Goal: Check status: Check status

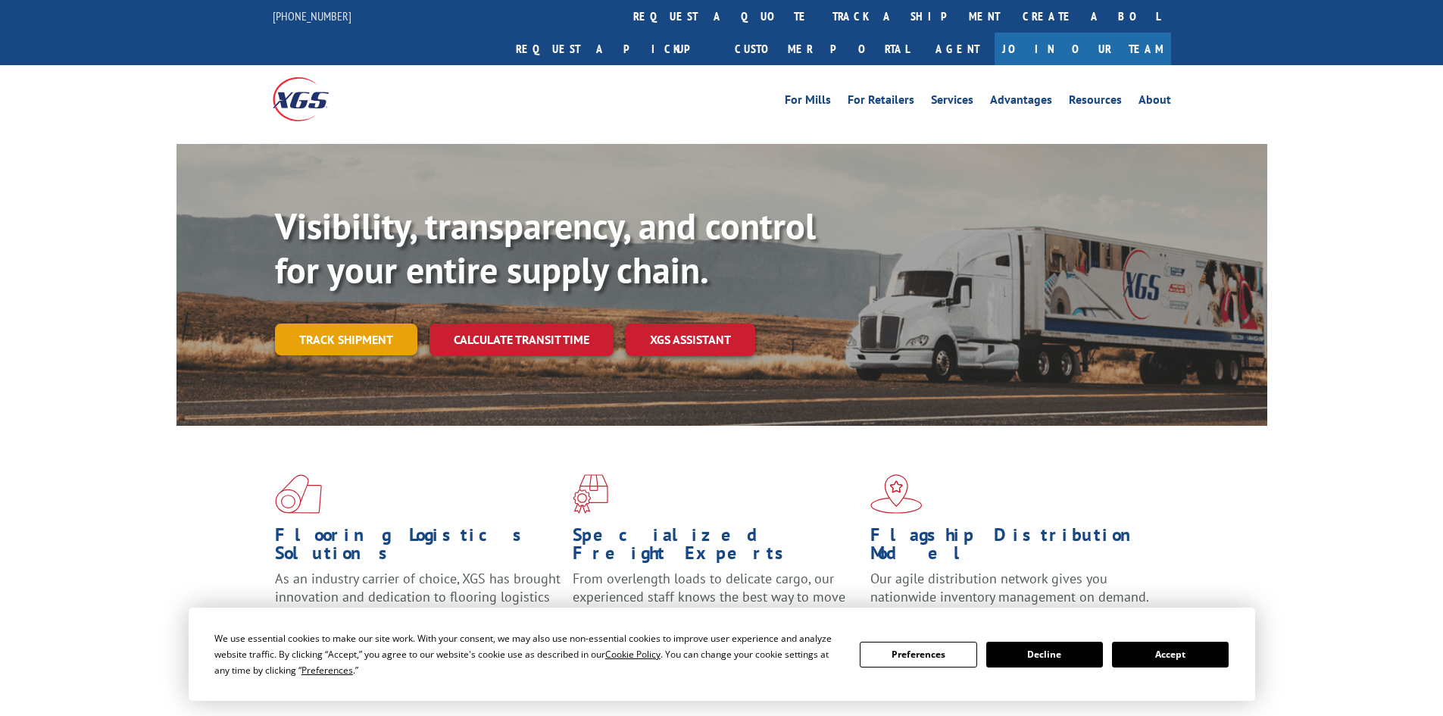
click at [323, 323] on link "Track shipment" at bounding box center [346, 339] width 142 height 32
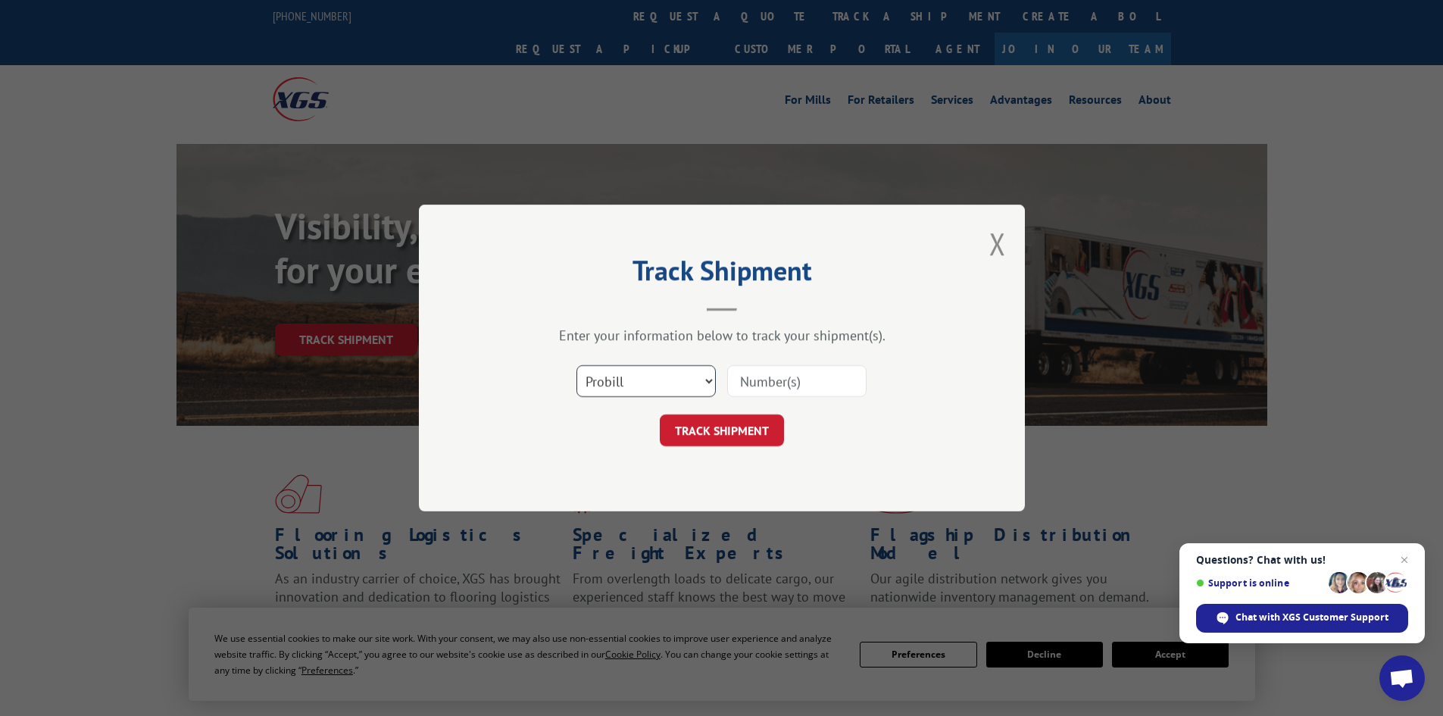
click at [629, 365] on select "Select category... Probill BOL PO" at bounding box center [645, 381] width 139 height 32
select select "bol"
click at [576, 365] on select "Select category... Probill BOL PO" at bounding box center [645, 381] width 139 height 32
paste input "07332156144888970"
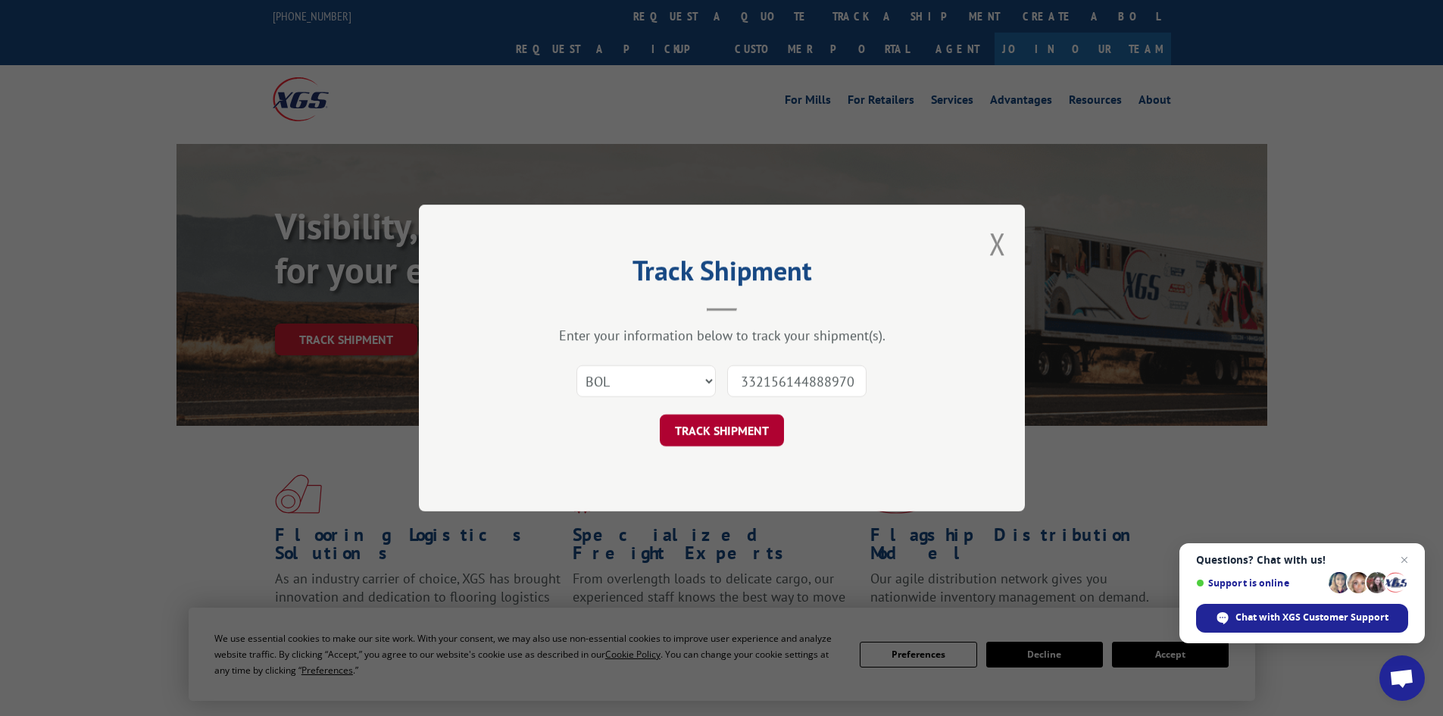
type input "07332156144888970"
click at [743, 417] on button "TRACK SHIPMENT" at bounding box center [722, 430] width 124 height 32
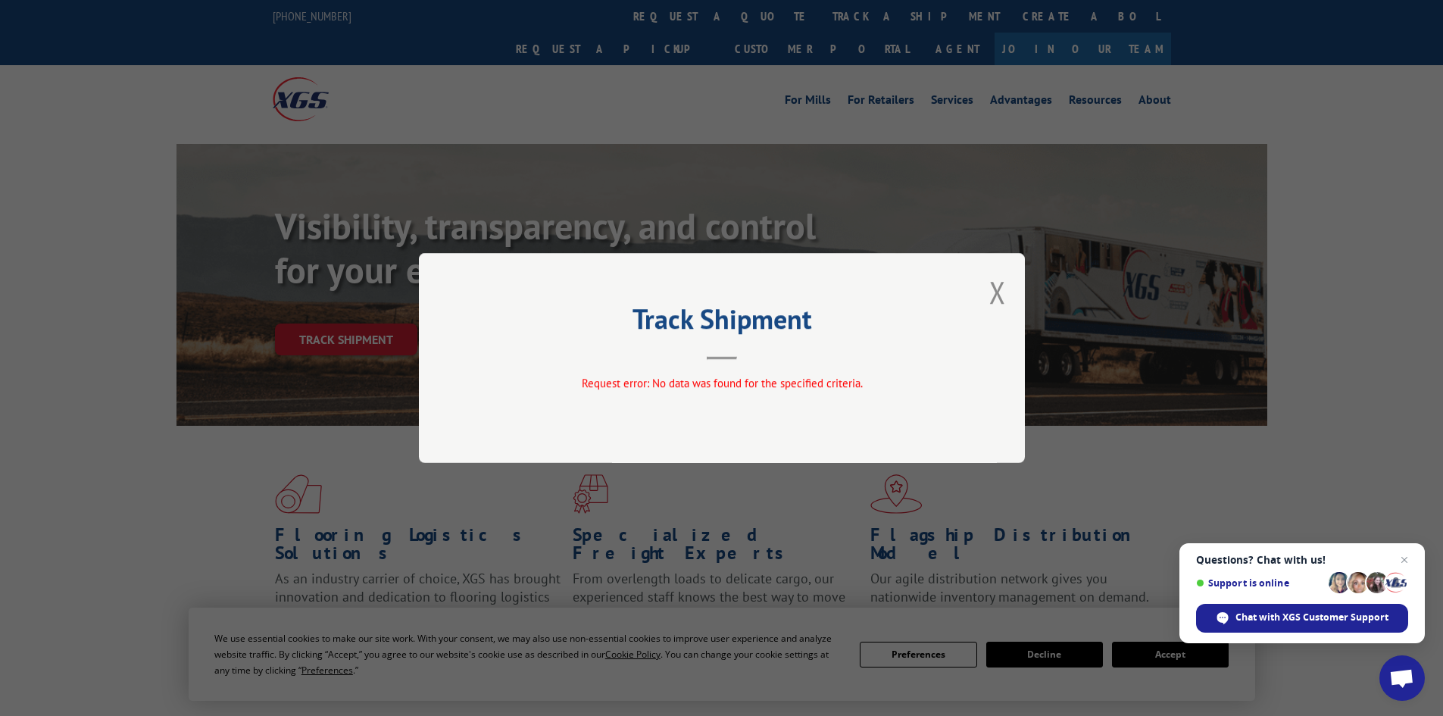
click at [999, 292] on button "Close modal" at bounding box center [997, 292] width 17 height 40
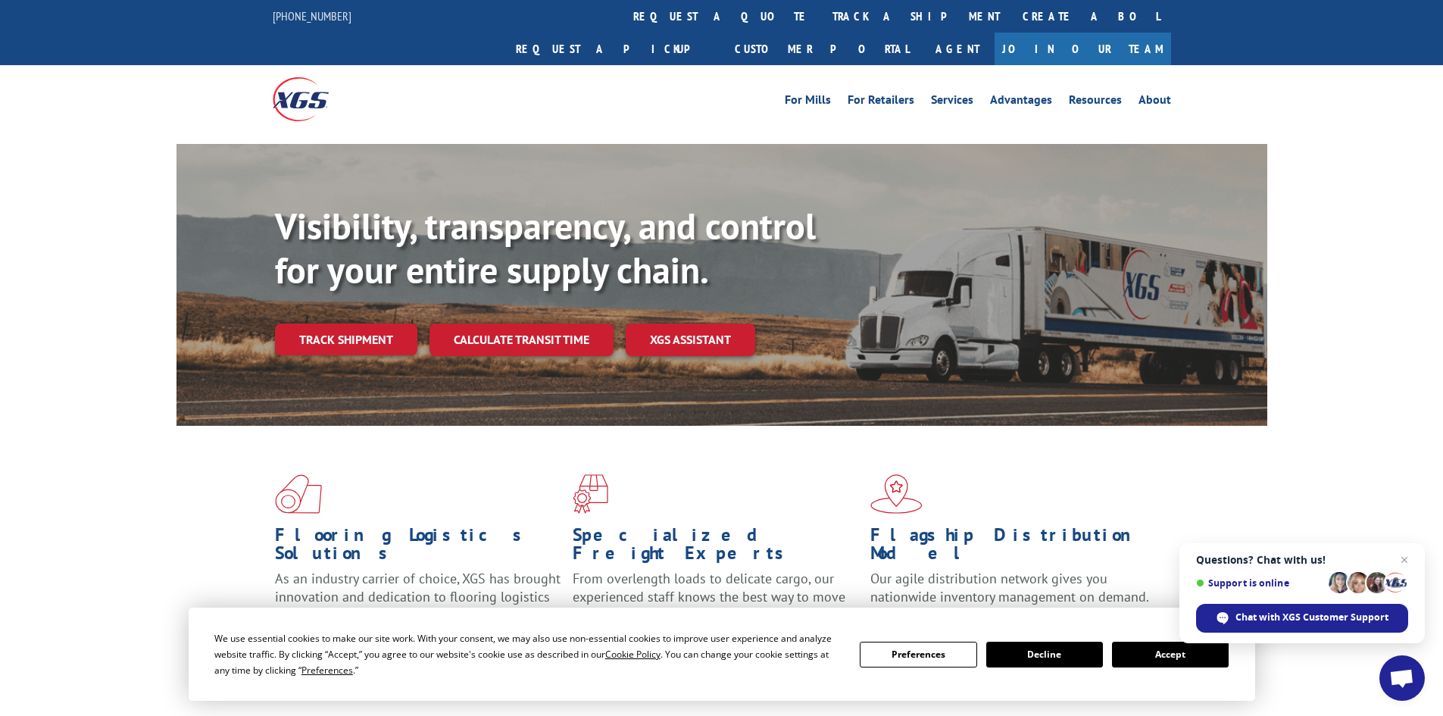
drag, startPoint x: 2, startPoint y: 337, endPoint x: 105, endPoint y: 345, distance: 104.0
click at [2, 337] on div "Visibility, transparency, and control for your entire supply chain. Track shipm…" at bounding box center [721, 299] width 1443 height 311
click at [278, 323] on link "Track shipment" at bounding box center [346, 339] width 142 height 32
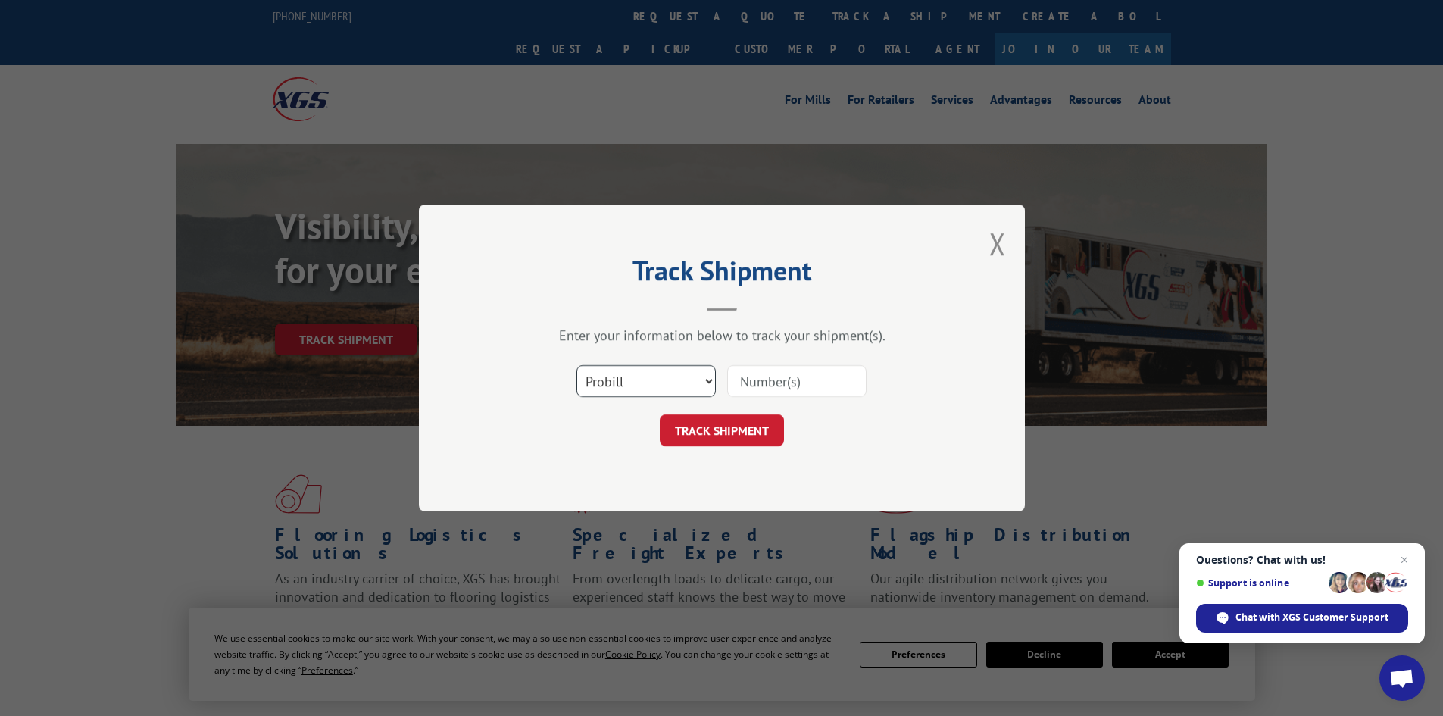
click at [668, 370] on select "Select category... Probill BOL PO" at bounding box center [645, 381] width 139 height 32
click at [576, 365] on select "Select category... Probill BOL PO" at bounding box center [645, 381] width 139 height 32
click at [781, 370] on input at bounding box center [796, 381] width 139 height 32
paste input "676231"
type input "676231"
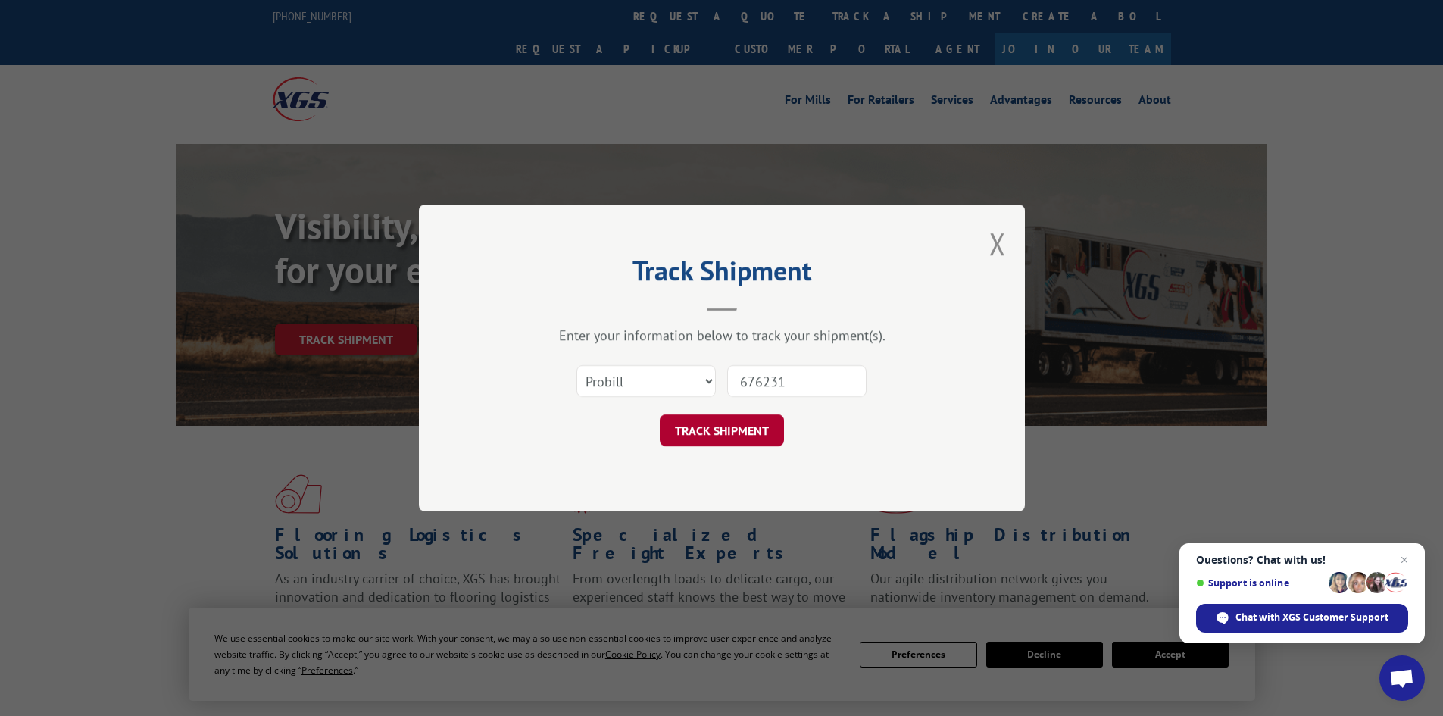
click at [739, 433] on button "TRACK SHIPMENT" at bounding box center [722, 430] width 124 height 32
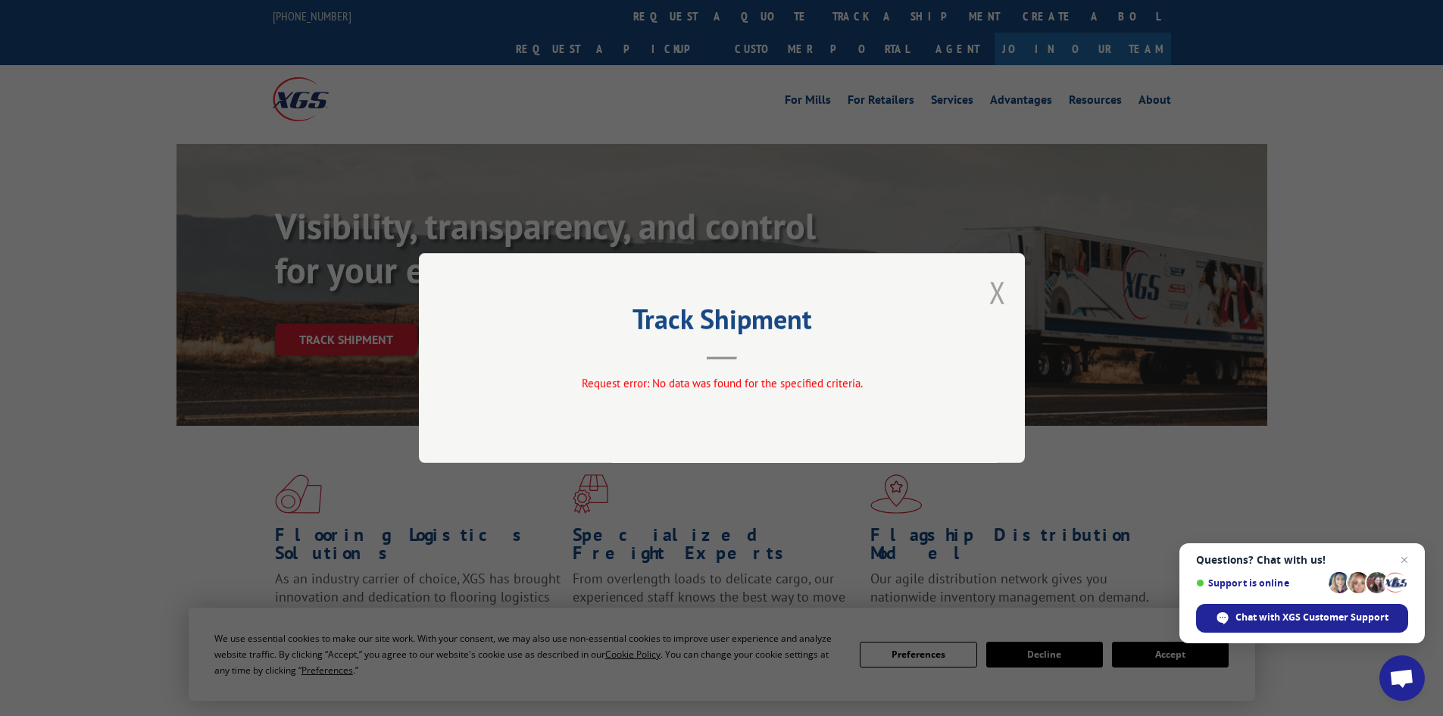
click at [992, 295] on button "Close modal" at bounding box center [997, 292] width 17 height 40
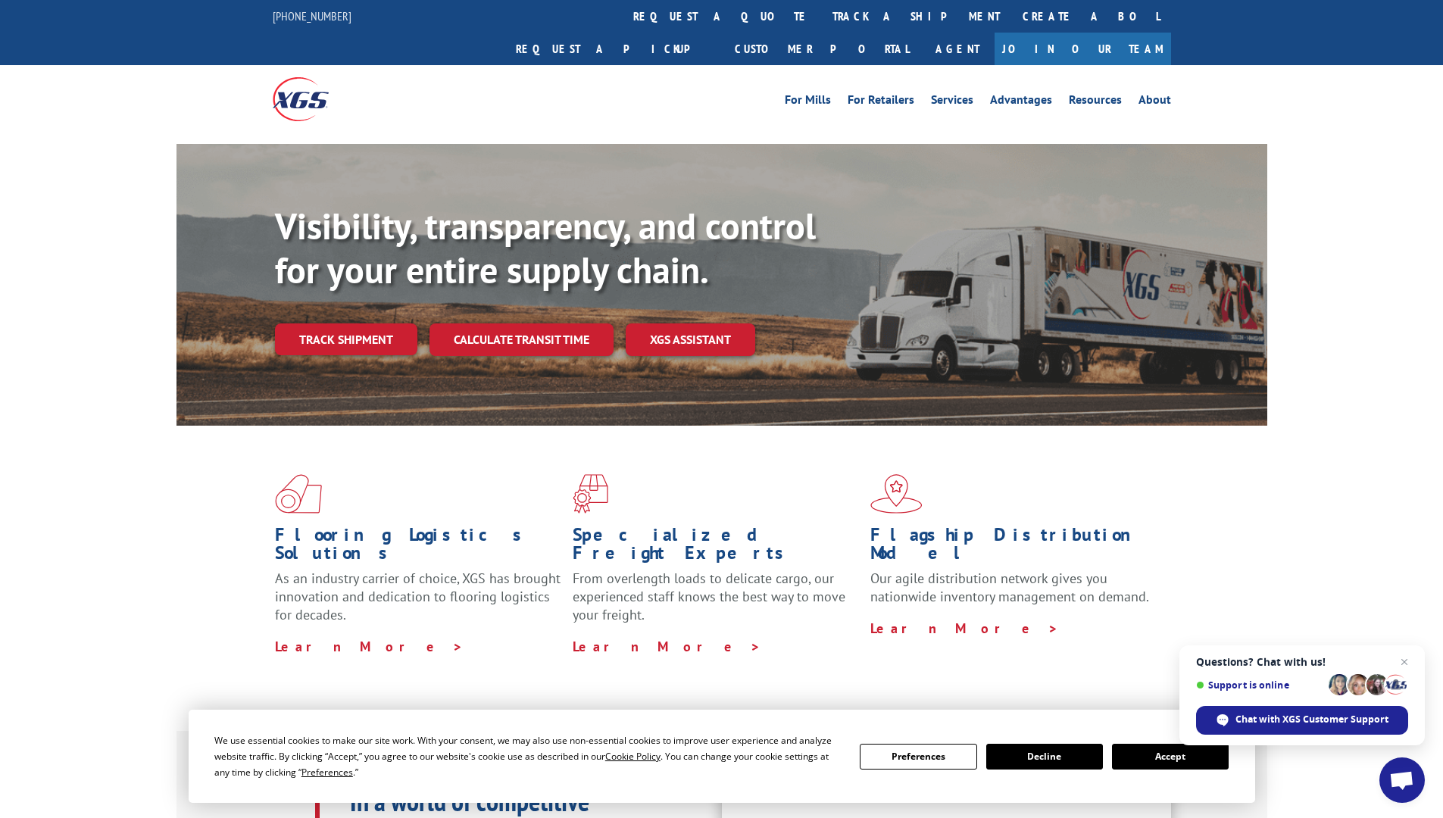
click at [1249, 538] on div "Flooring Logistics Solutions As an industry carrier of choice, XGS has brought …" at bounding box center [721, 565] width 1090 height 278
